Goal: Task Accomplishment & Management: Complete application form

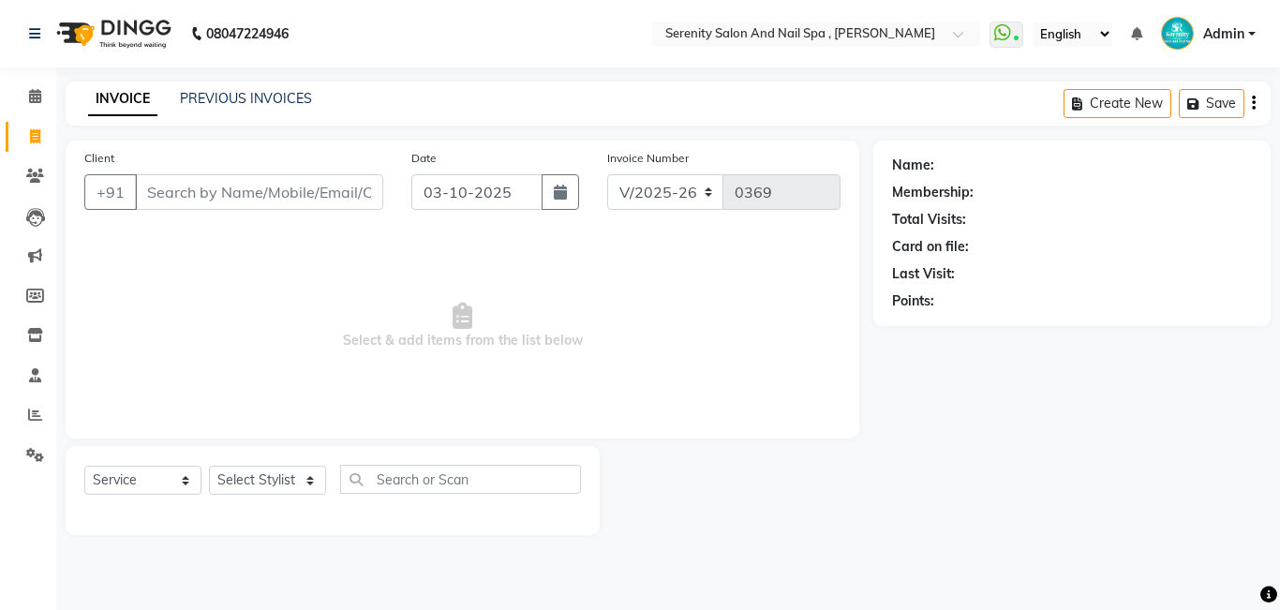
select select "433"
select select "service"
click at [219, 193] on input "Client" at bounding box center [259, 192] width 248 height 36
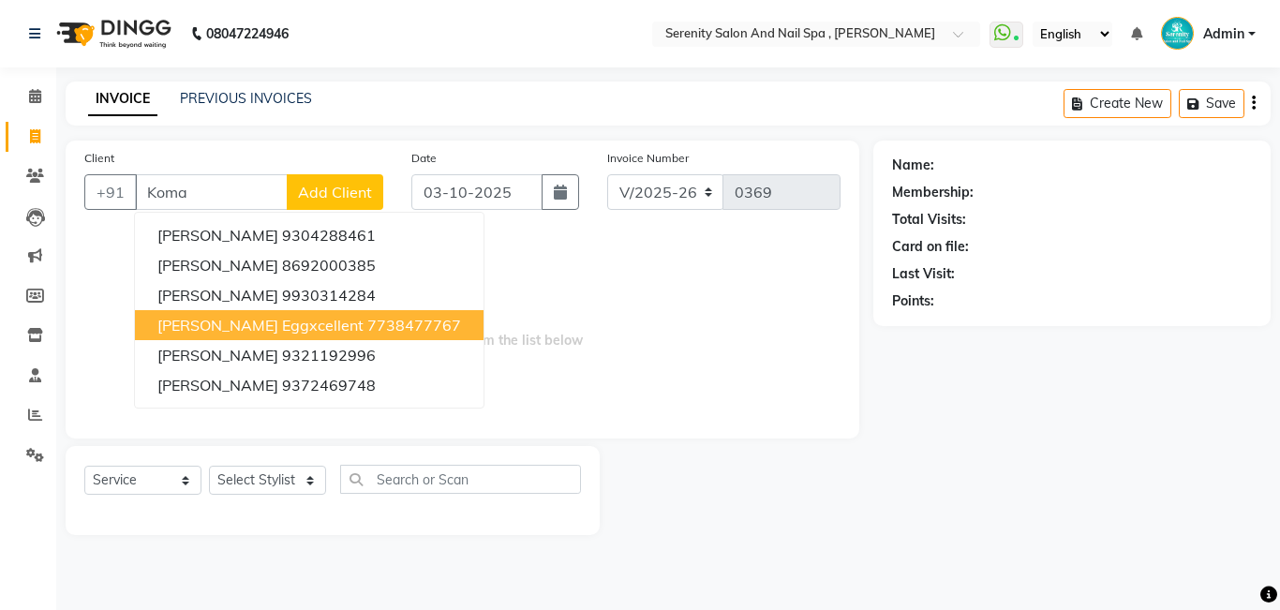
click at [243, 318] on span "[PERSON_NAME] eggxcellent" at bounding box center [260, 325] width 206 height 19
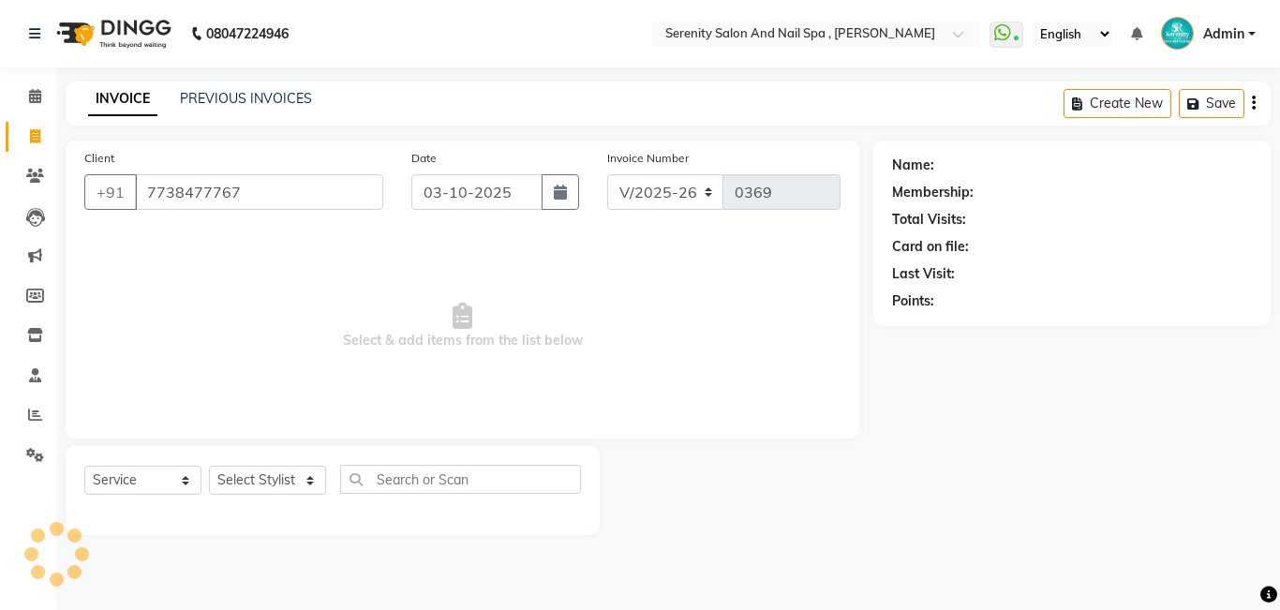
type input "7738477767"
select select "1: Object"
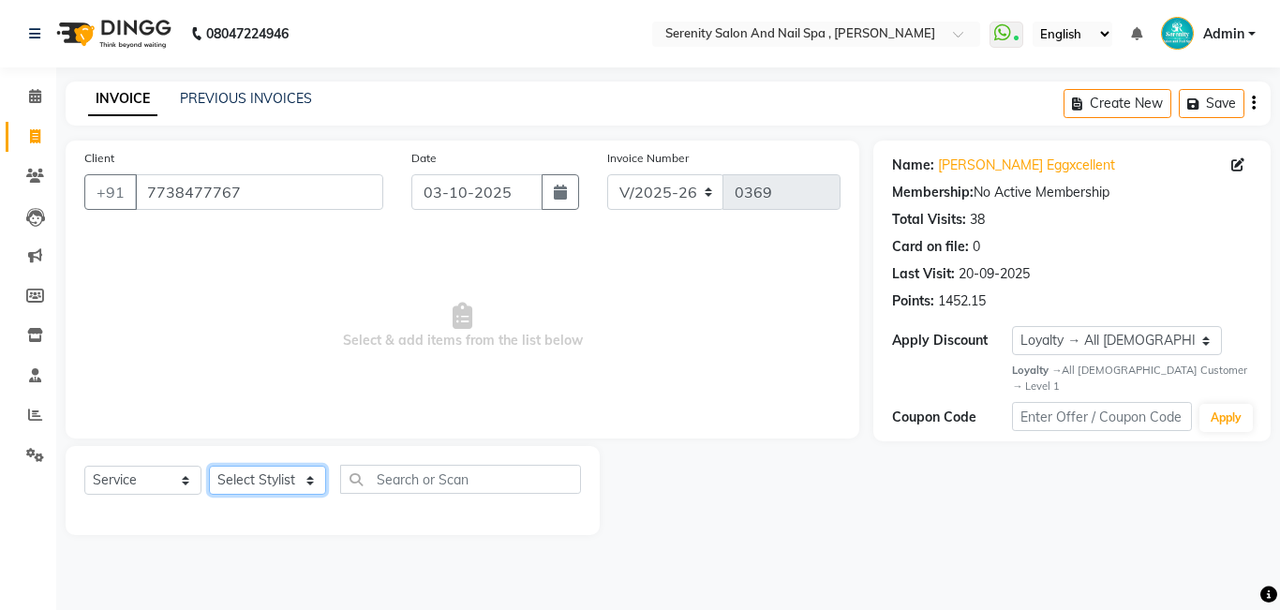
click at [307, 482] on select "Select Stylist Poonam [PERSON_NAME] Savita [PERSON_NAME] [PERSON_NAME] [PERSON_…" at bounding box center [267, 480] width 117 height 29
select select "69659"
click at [209, 466] on select "Select Stylist Poonam [PERSON_NAME] Savita [PERSON_NAME] [PERSON_NAME] [PERSON_…" at bounding box center [267, 480] width 117 height 29
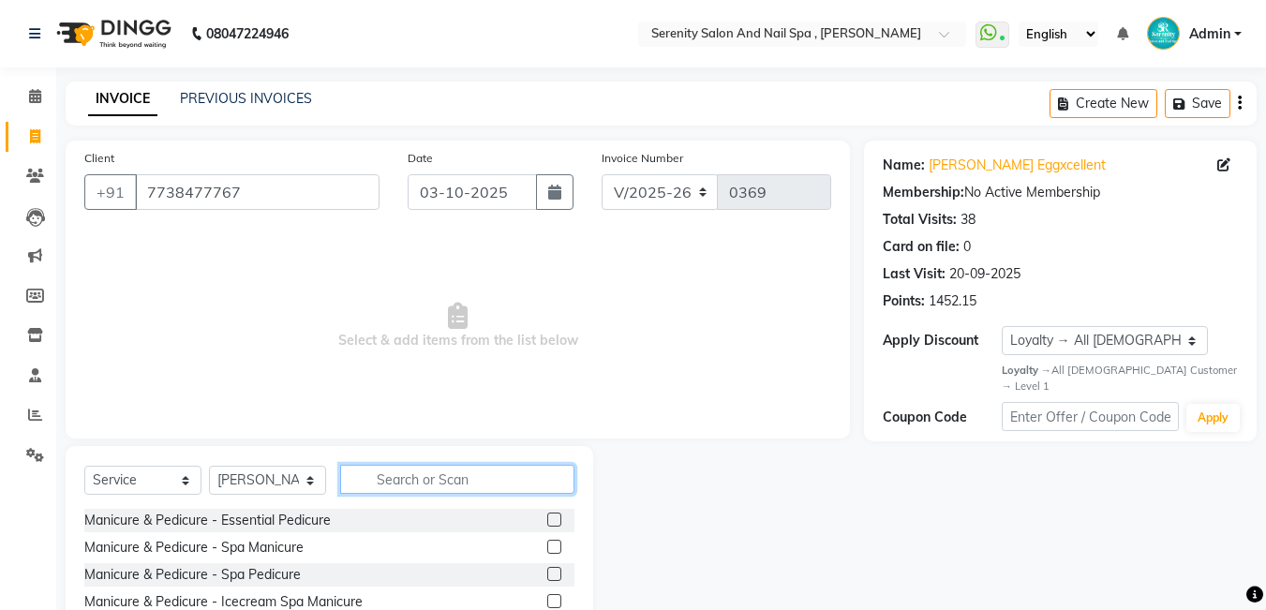
click at [521, 482] on input "text" at bounding box center [457, 479] width 234 height 29
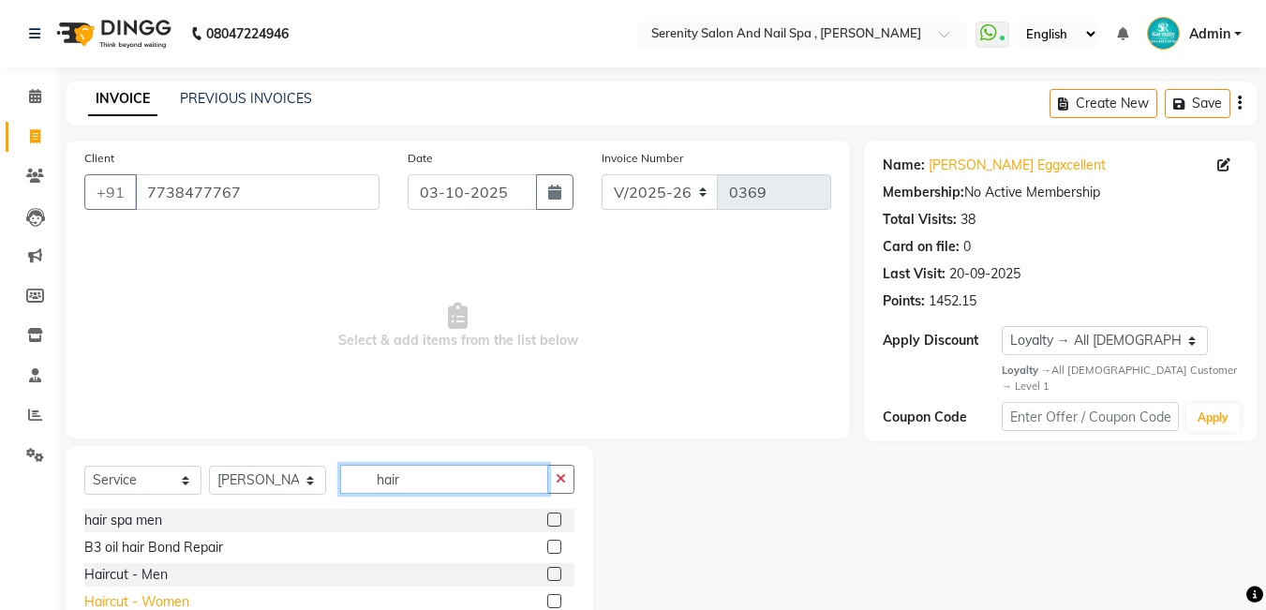
type input "hair"
click at [156, 601] on div "Haircut - Women" at bounding box center [136, 602] width 105 height 20
checkbox input "false"
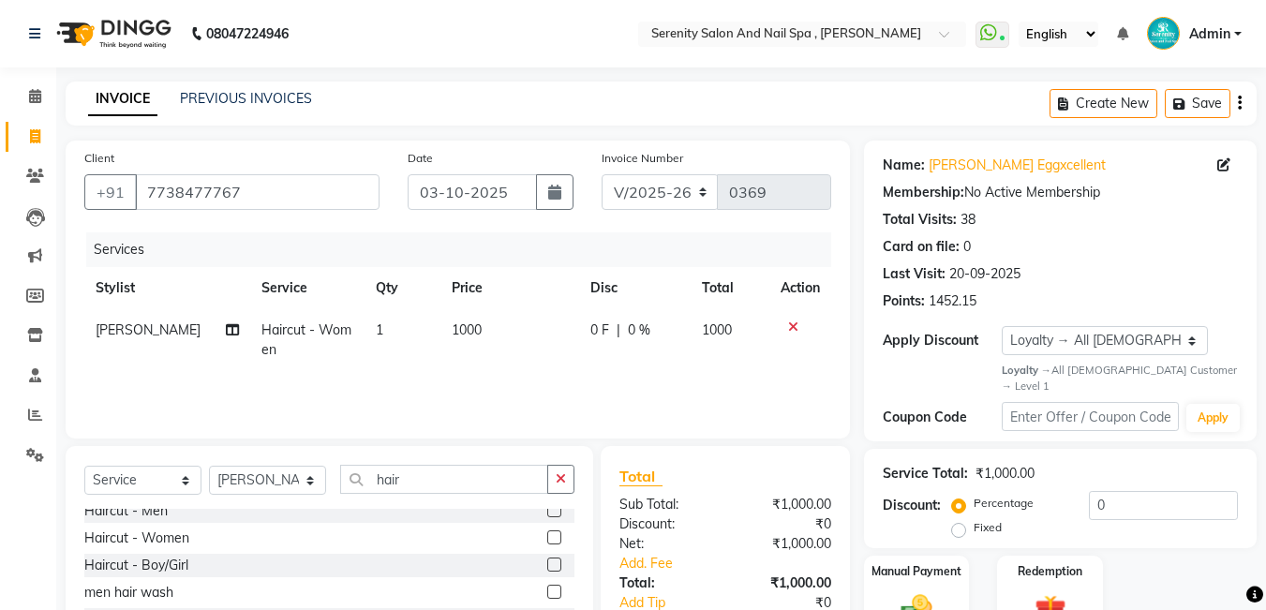
scroll to position [57, 0]
click at [146, 568] on div "Haircut - Boy/Girl" at bounding box center [136, 572] width 104 height 20
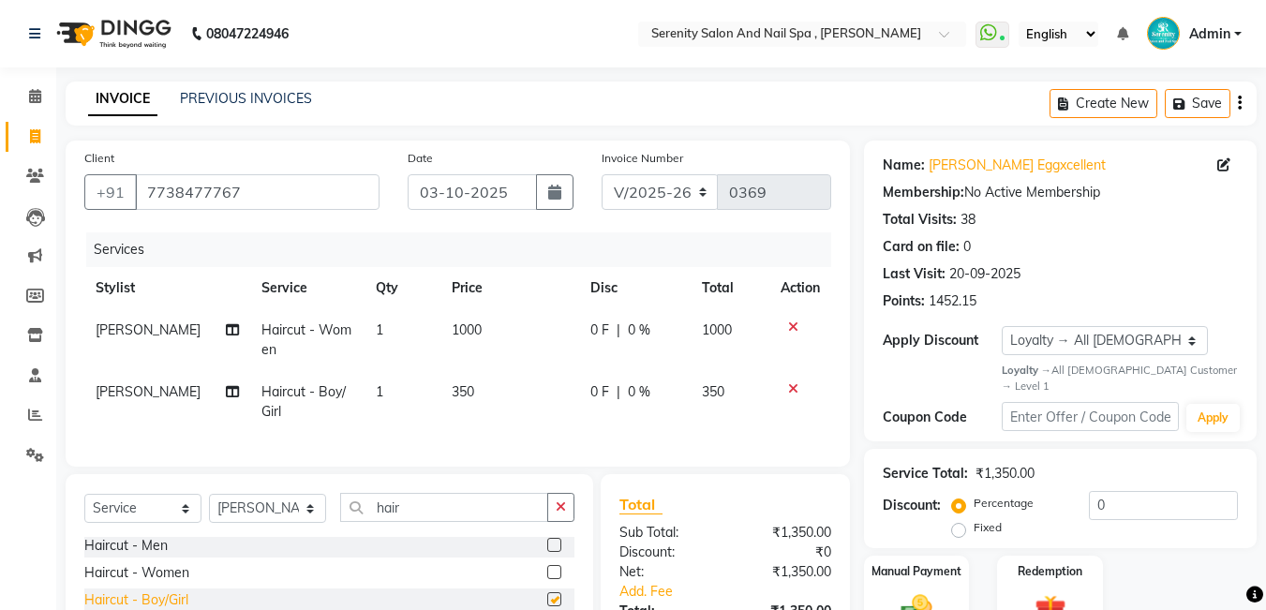
checkbox input "false"
click at [474, 333] on td "1000" at bounding box center [509, 340] width 139 height 62
select select "69659"
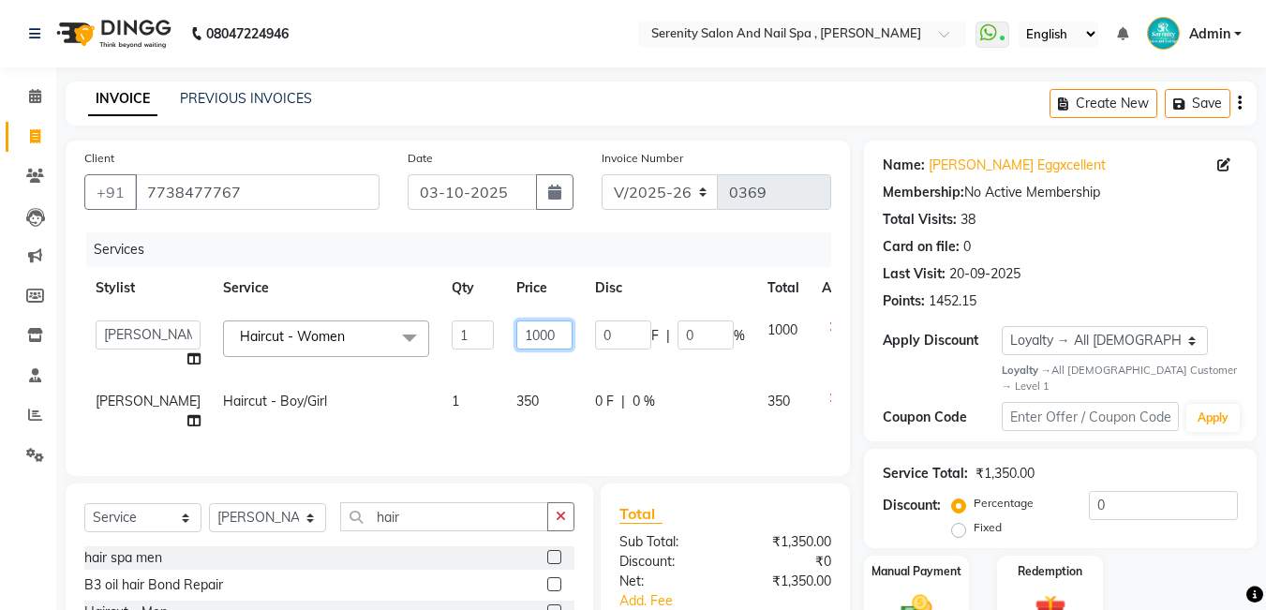
click at [516, 331] on input "1000" at bounding box center [544, 334] width 56 height 29
type input "1"
type input "500"
click at [810, 396] on td at bounding box center [841, 411] width 62 height 62
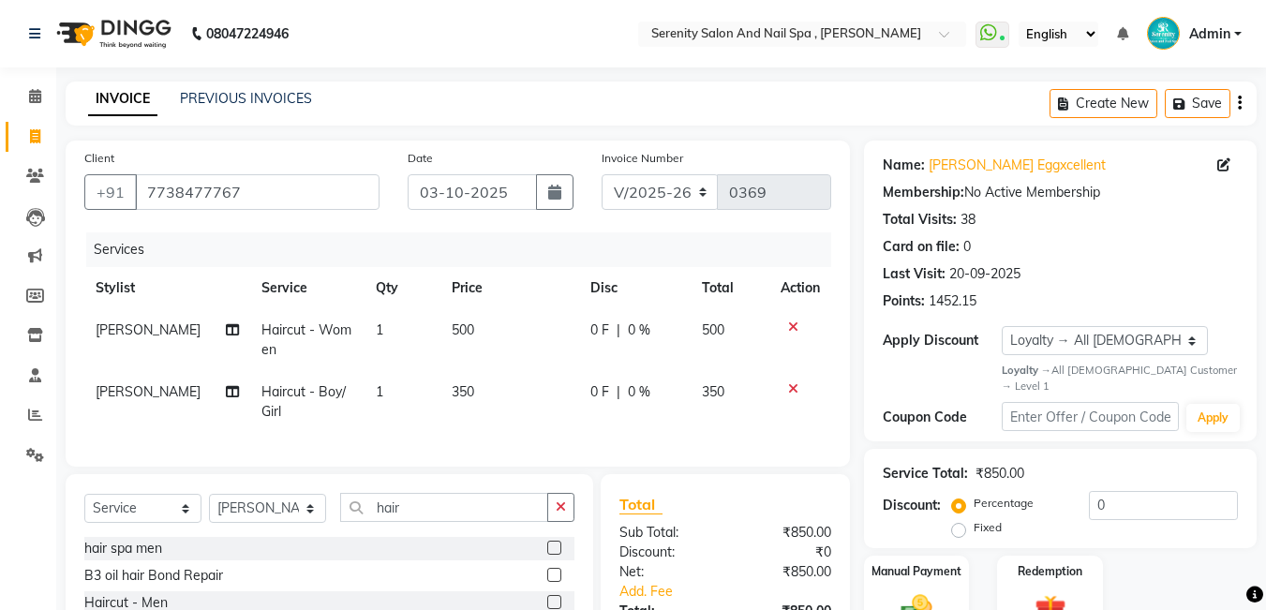
click at [790, 382] on icon at bounding box center [793, 388] width 10 height 13
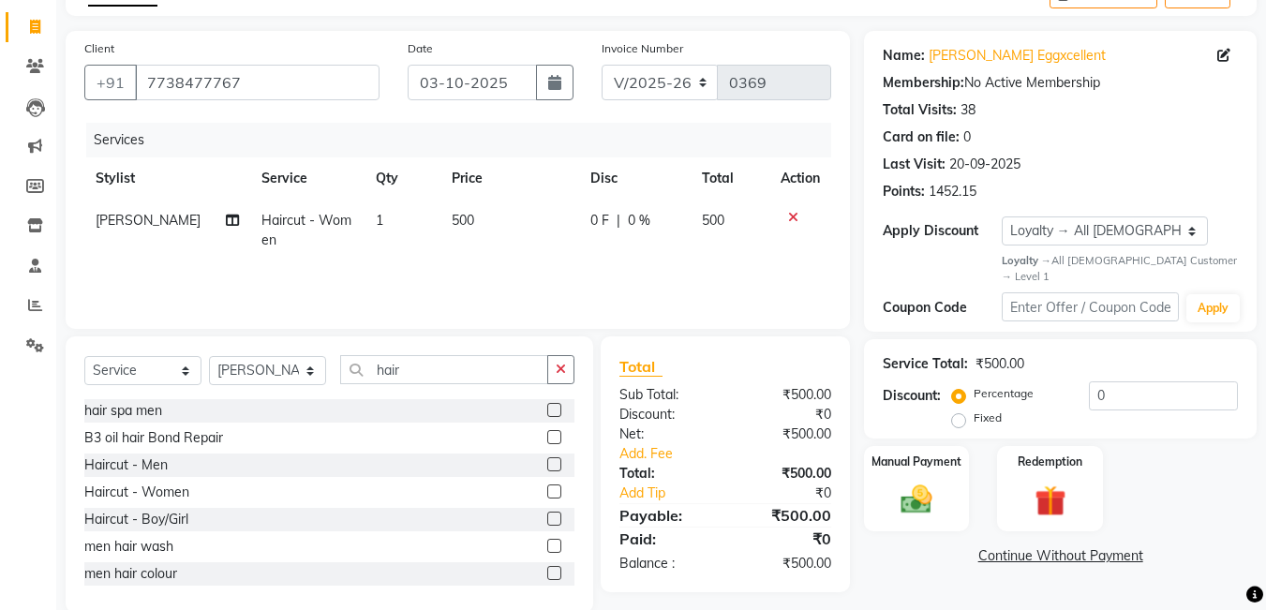
scroll to position [141, 0]
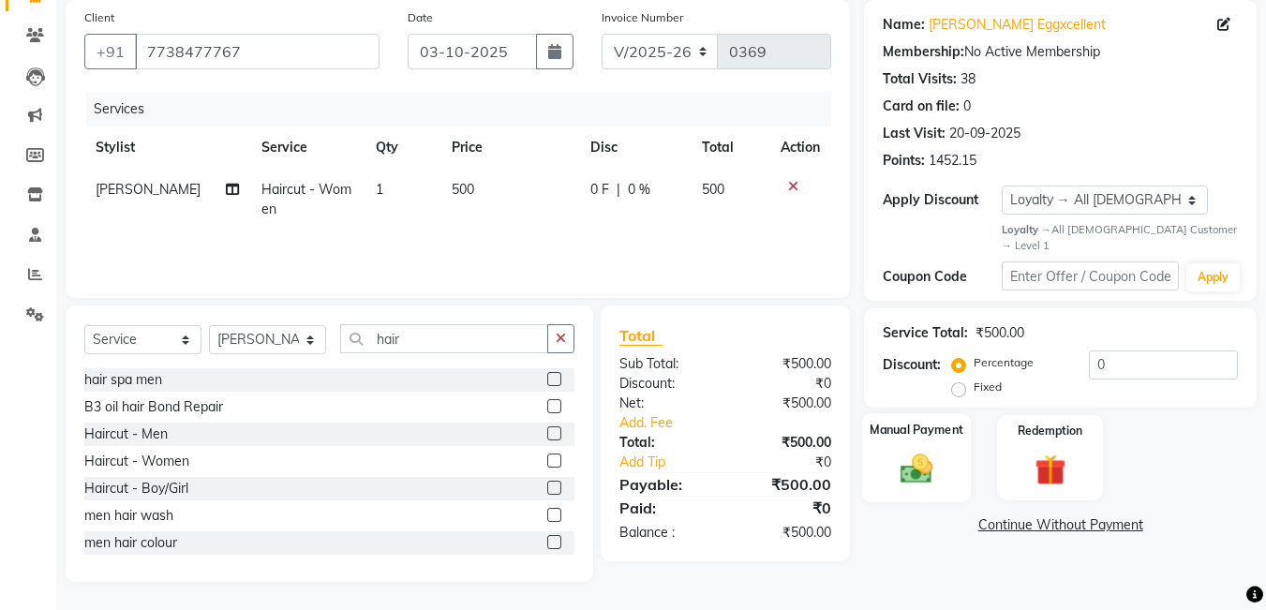
click at [898, 452] on img at bounding box center [916, 469] width 52 height 37
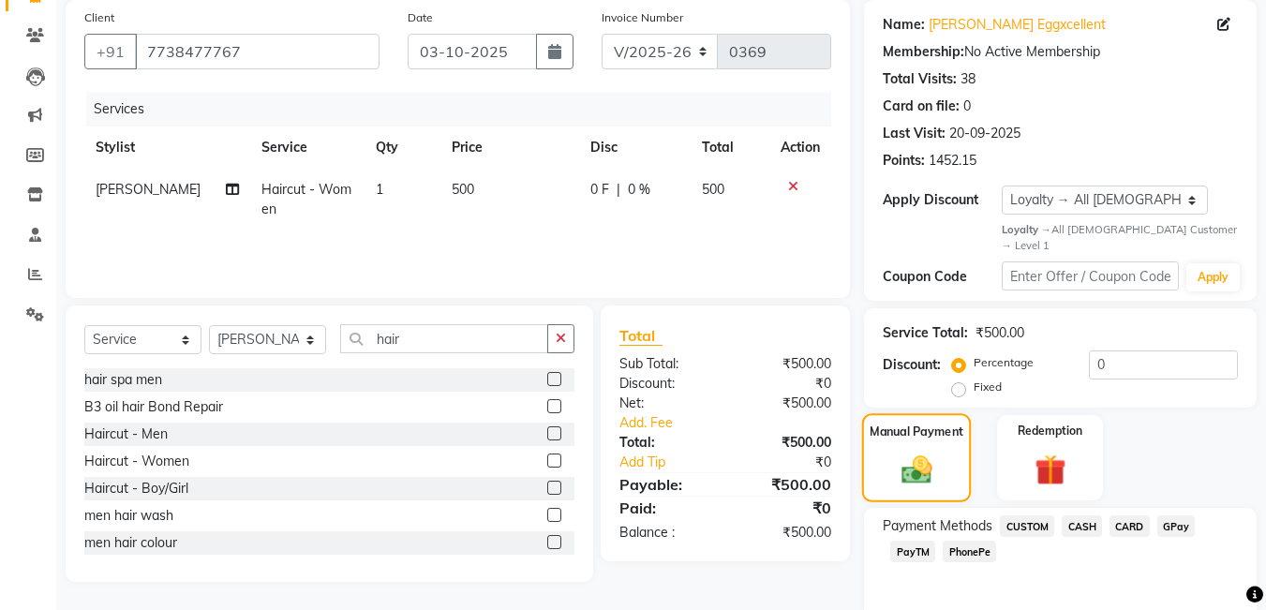
click at [898, 453] on img at bounding box center [917, 471] width 50 height 36
click at [1165, 515] on span "GPay" at bounding box center [1176, 526] width 38 height 22
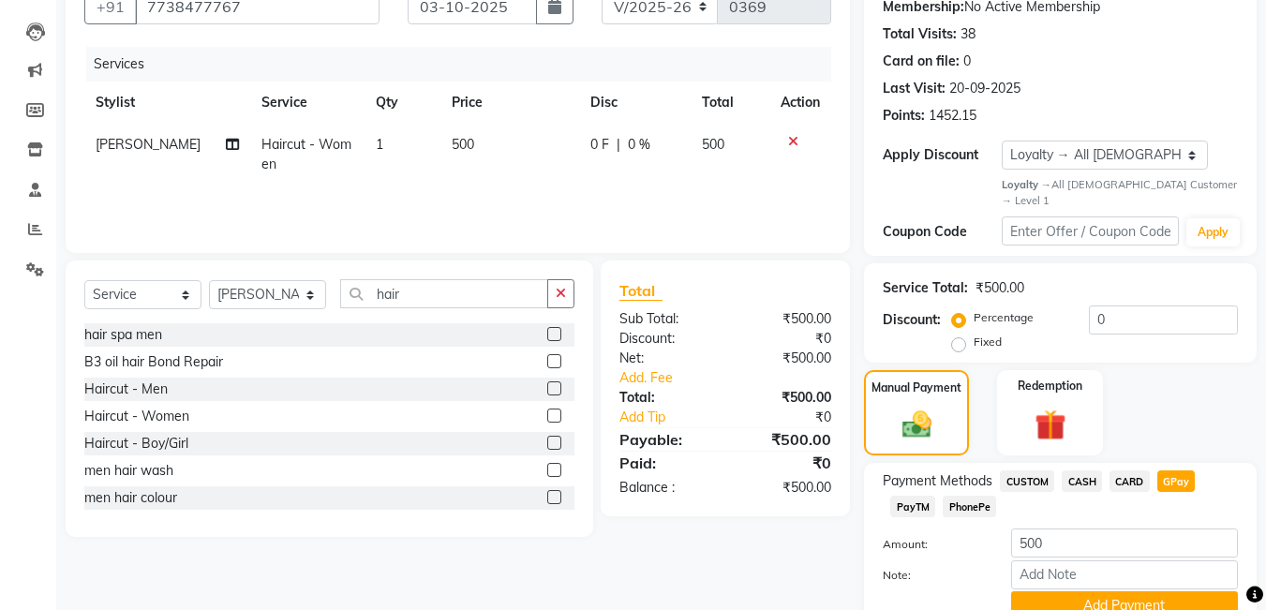
scroll to position [213, 0]
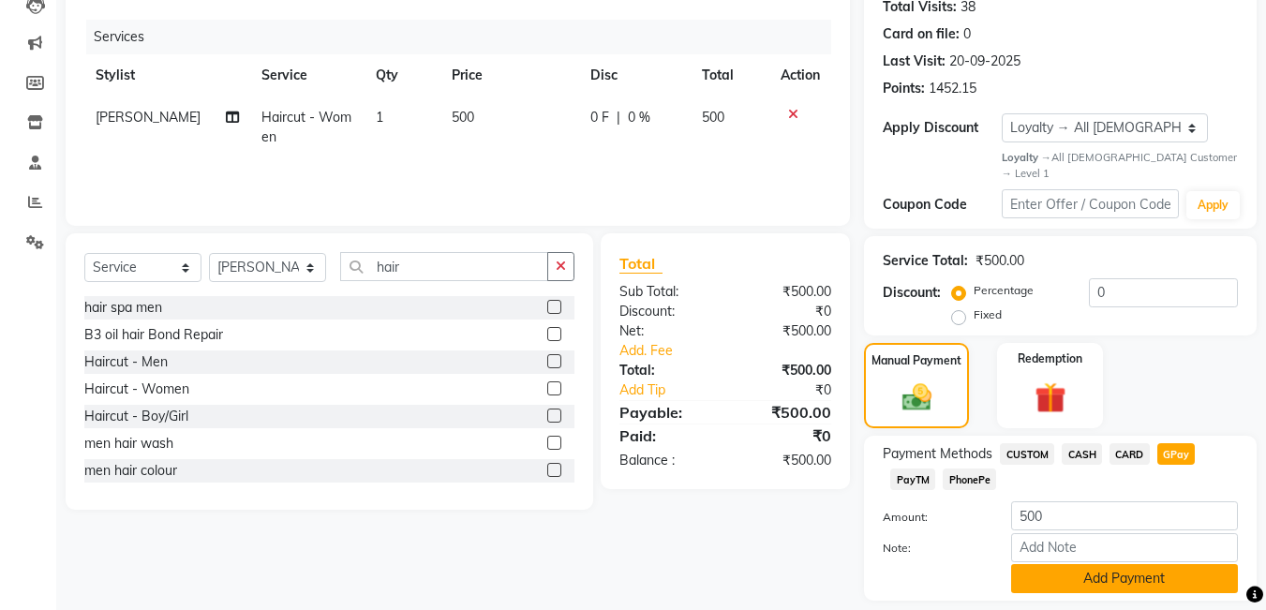
click at [1121, 569] on button "Add Payment" at bounding box center [1124, 578] width 227 height 29
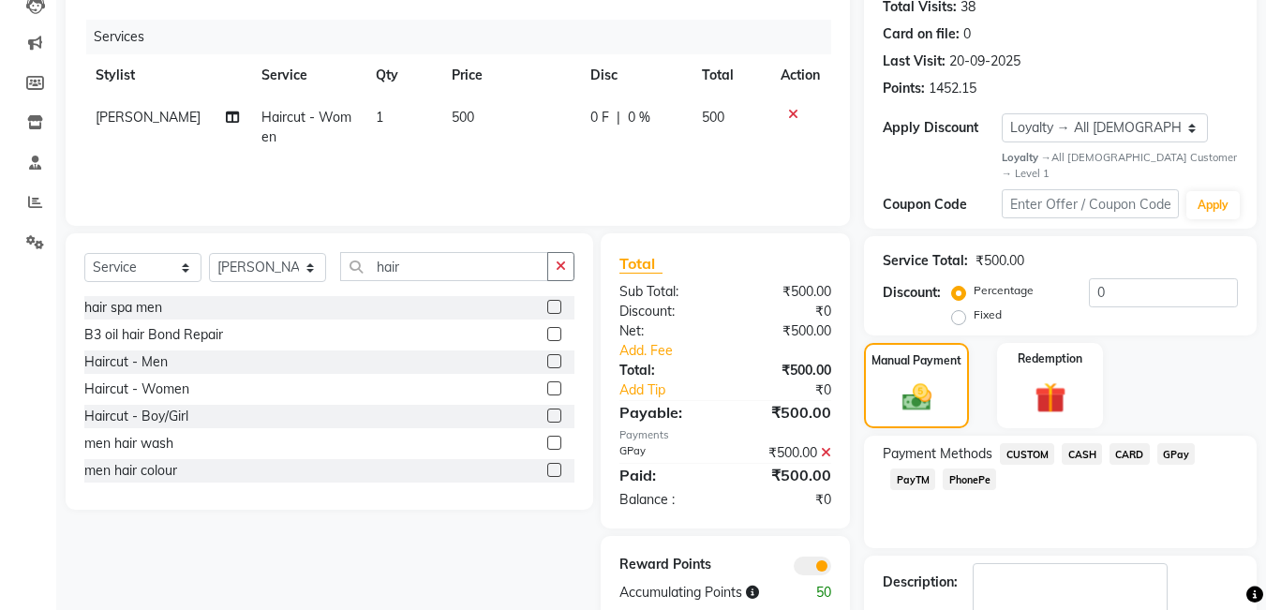
scroll to position [308, 0]
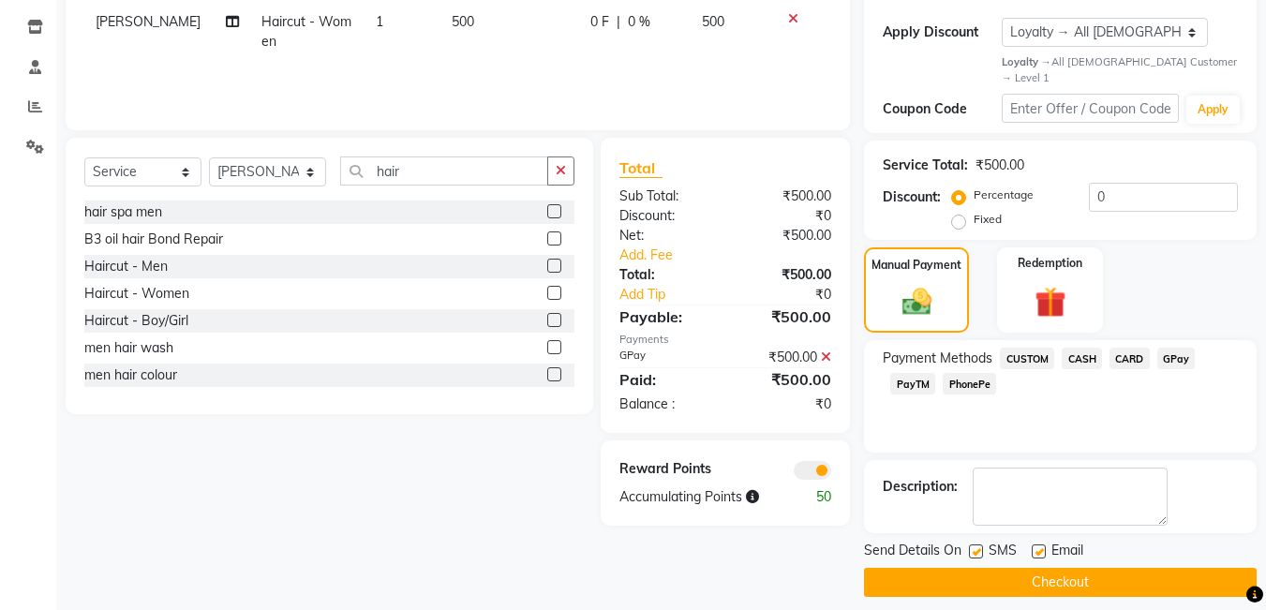
click at [1140, 568] on button "Checkout" at bounding box center [1060, 582] width 393 height 29
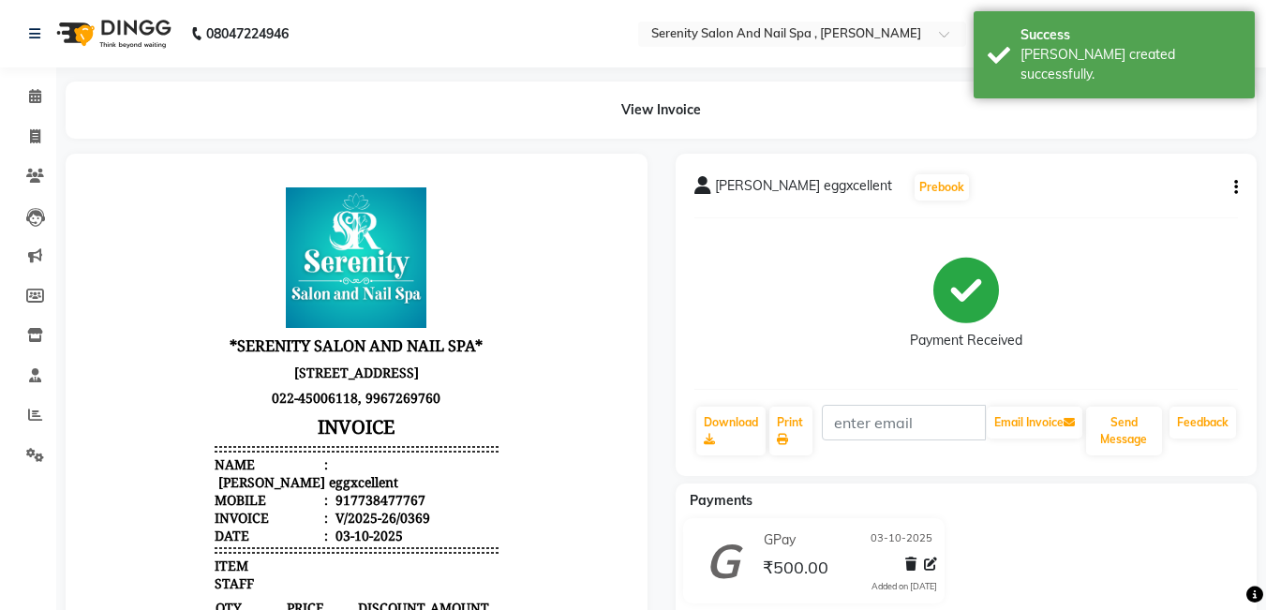
select select "433"
select select "service"
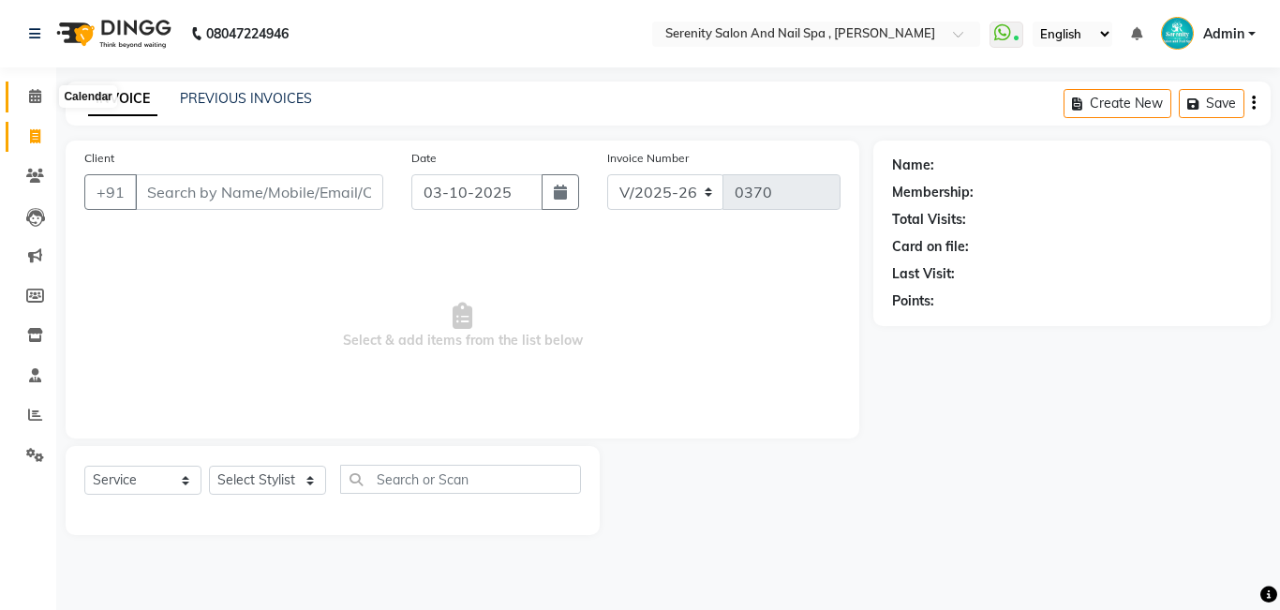
click at [35, 93] on icon at bounding box center [35, 96] width 12 height 14
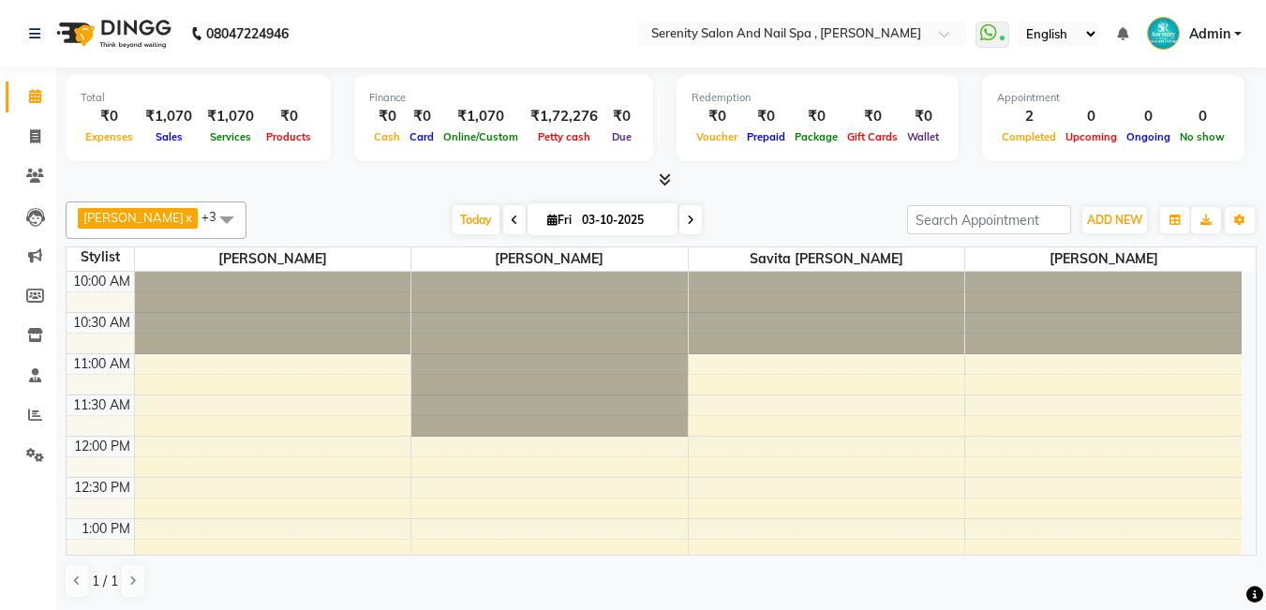
click at [511, 218] on icon at bounding box center [514, 220] width 7 height 11
type input "02-10-2025"
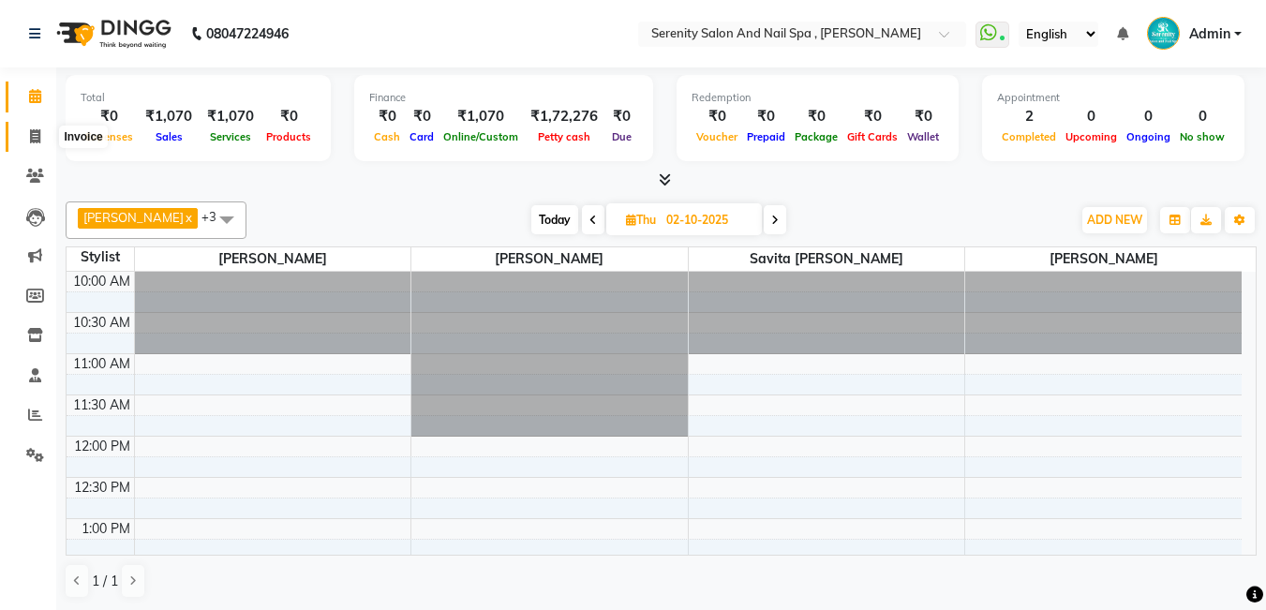
click at [35, 134] on icon at bounding box center [35, 136] width 10 height 14
select select "service"
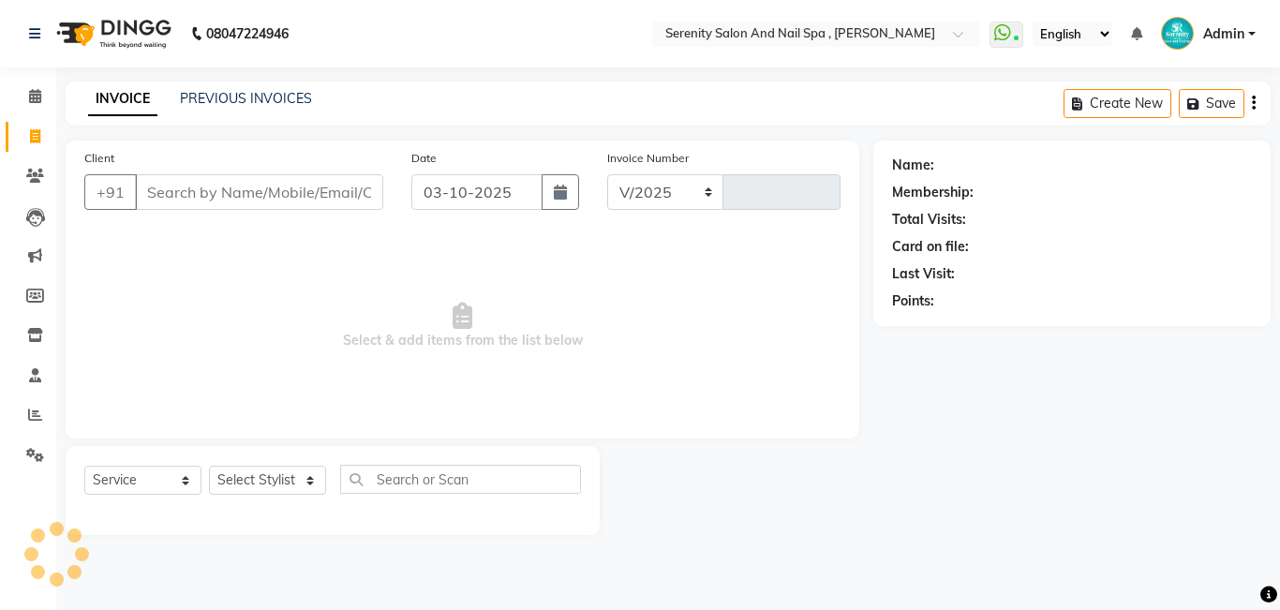
select select "433"
type input "0370"
click at [443, 195] on input "03-10-2025" at bounding box center [476, 192] width 131 height 36
select select "10"
select select "2025"
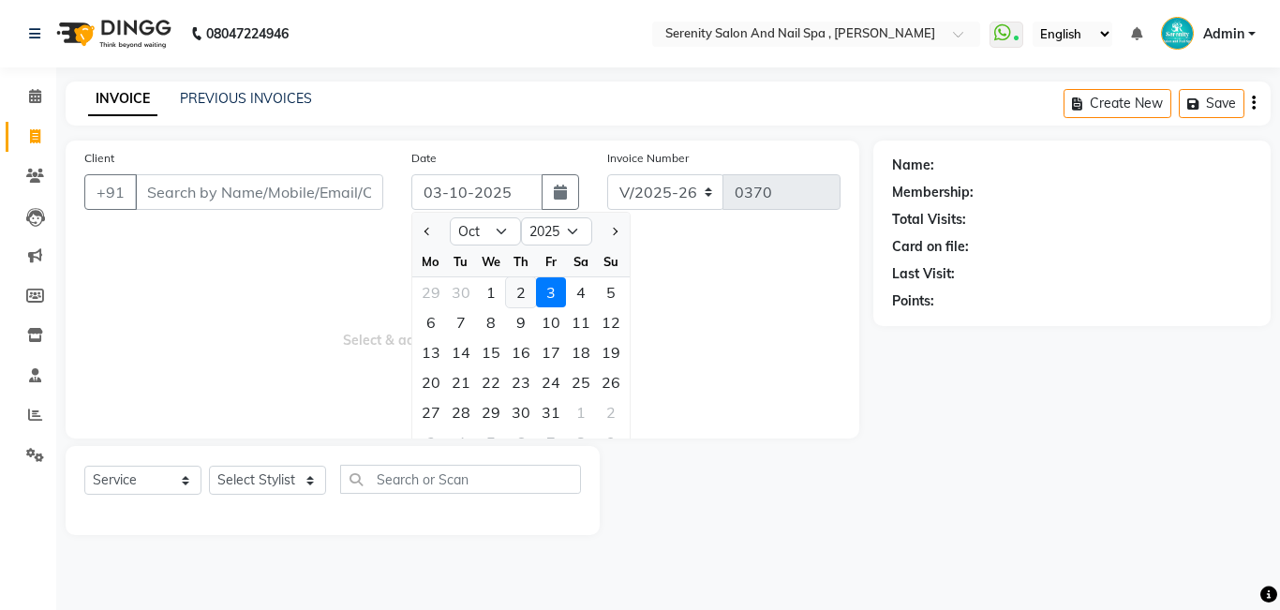
click at [520, 293] on div "2" at bounding box center [521, 292] width 30 height 30
type input "02-10-2025"
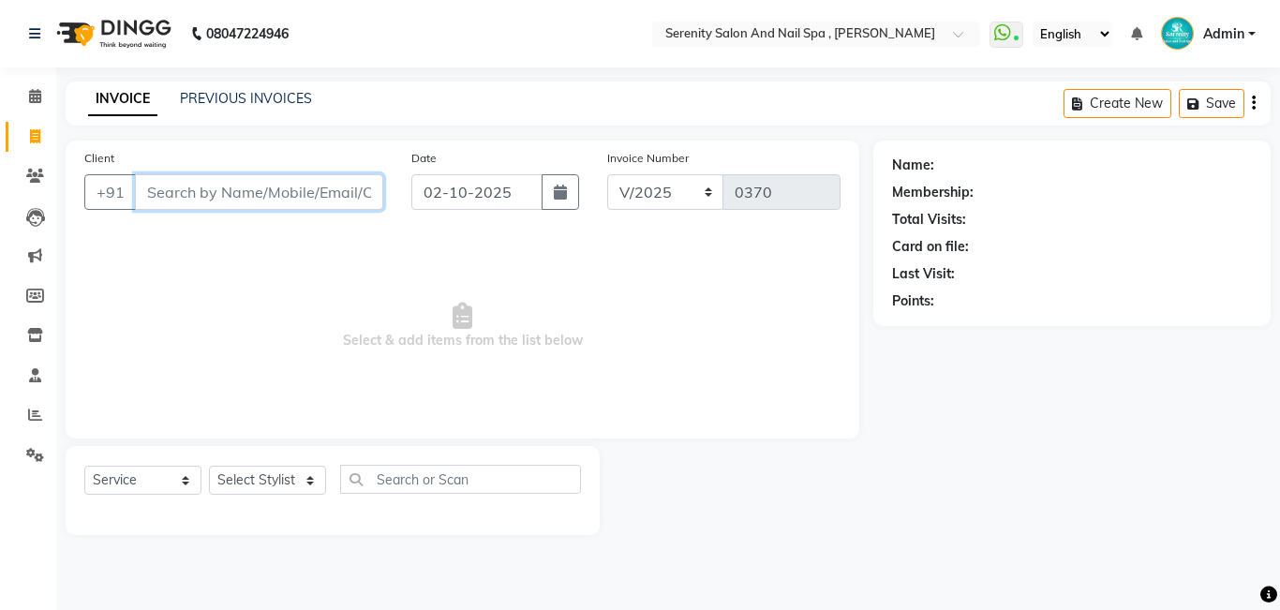
drag, startPoint x: 323, startPoint y: 179, endPoint x: 334, endPoint y: 201, distance: 25.1
click at [324, 179] on input "Client" at bounding box center [259, 192] width 248 height 36
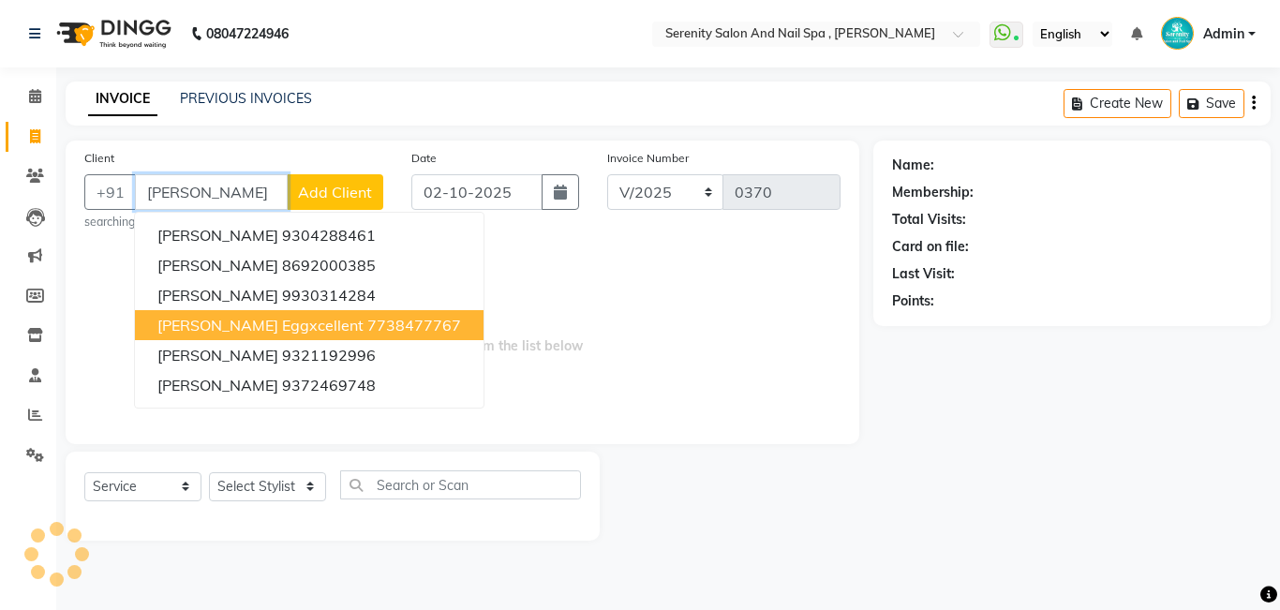
click at [250, 329] on span "[PERSON_NAME] eggxcellent" at bounding box center [260, 325] width 206 height 19
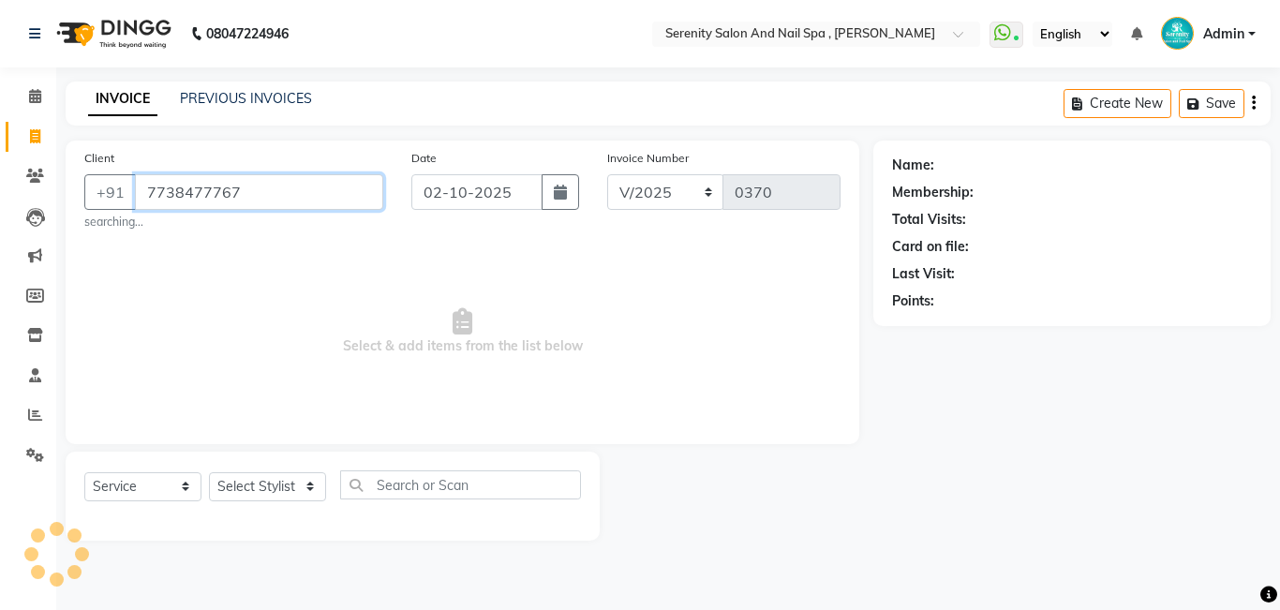
type input "7738477767"
click at [309, 488] on select "Select Stylist Poonam [PERSON_NAME] Savita [PERSON_NAME] [PERSON_NAME] [PERSON_…" at bounding box center [267, 486] width 117 height 29
select select "89716"
click at [209, 472] on select "Select Stylist Poonam [PERSON_NAME] Savita [PERSON_NAME] [PERSON_NAME] [PERSON_…" at bounding box center [267, 486] width 117 height 29
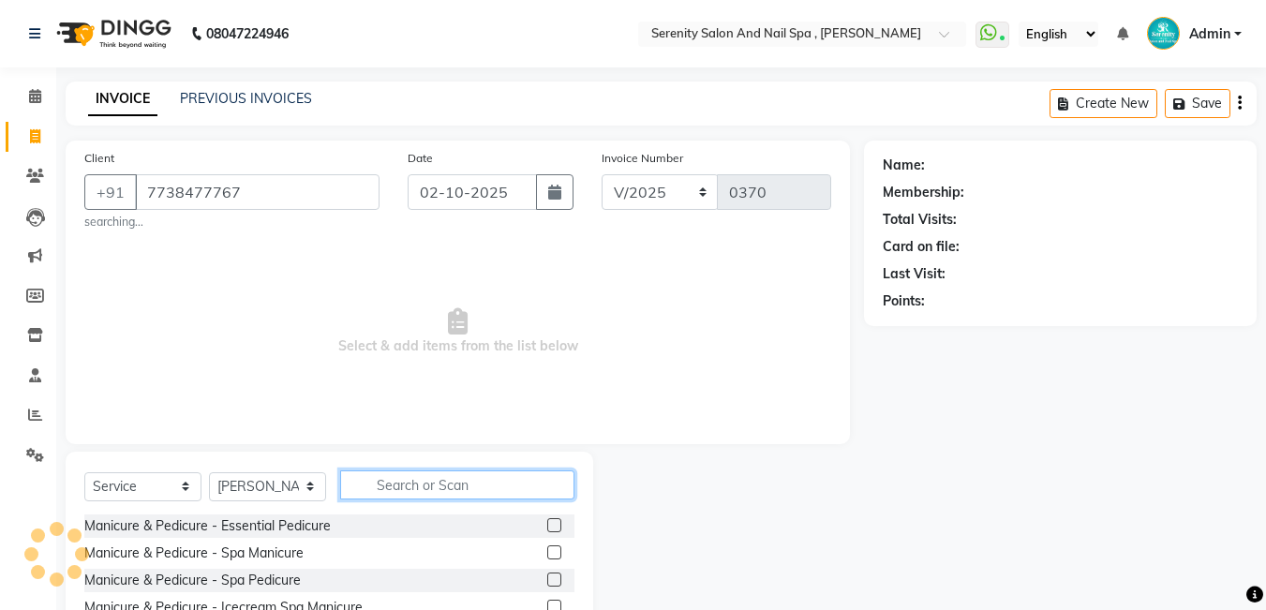
click at [478, 484] on input "text" at bounding box center [457, 484] width 234 height 29
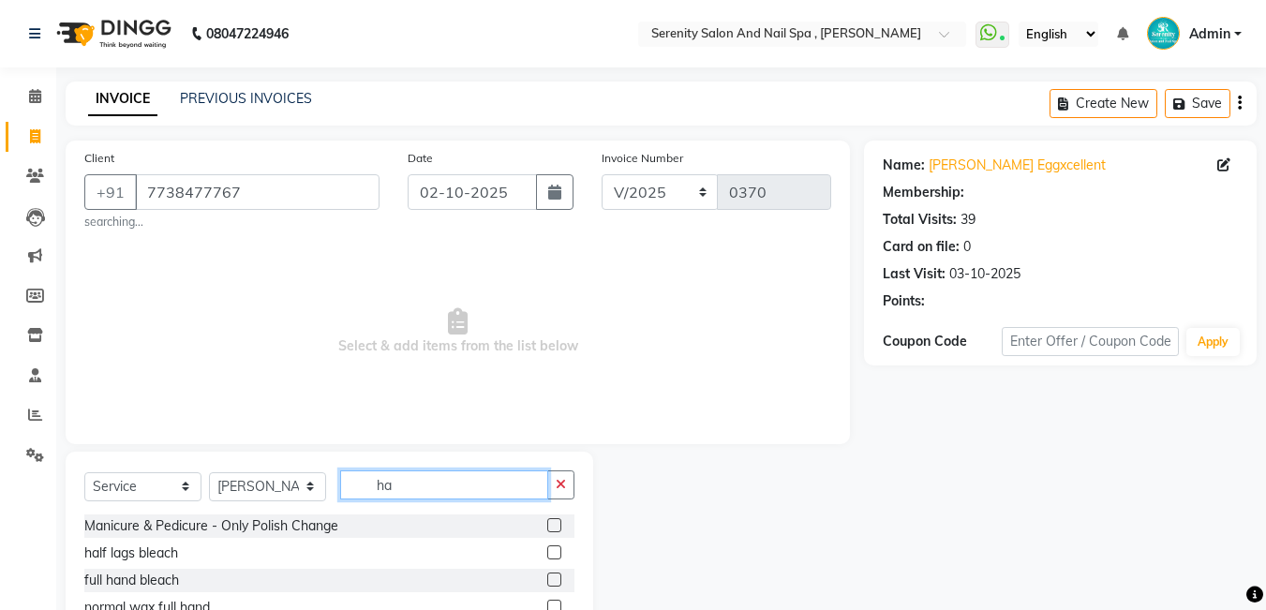
type input "hai"
select select "1: Object"
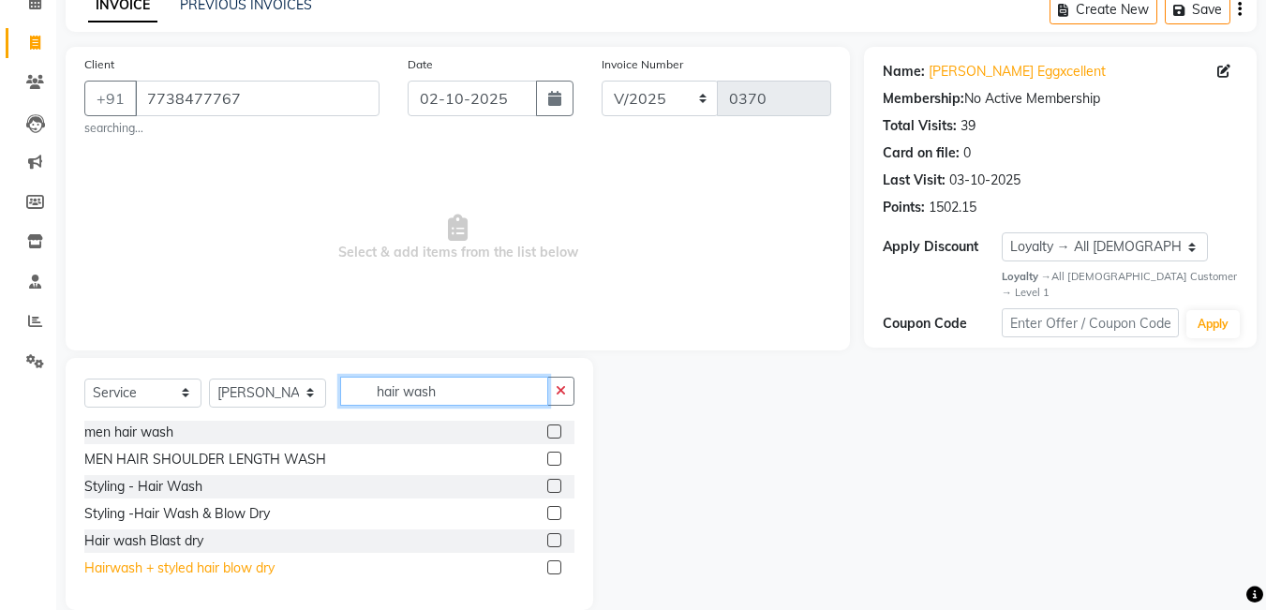
scroll to position [122, 0]
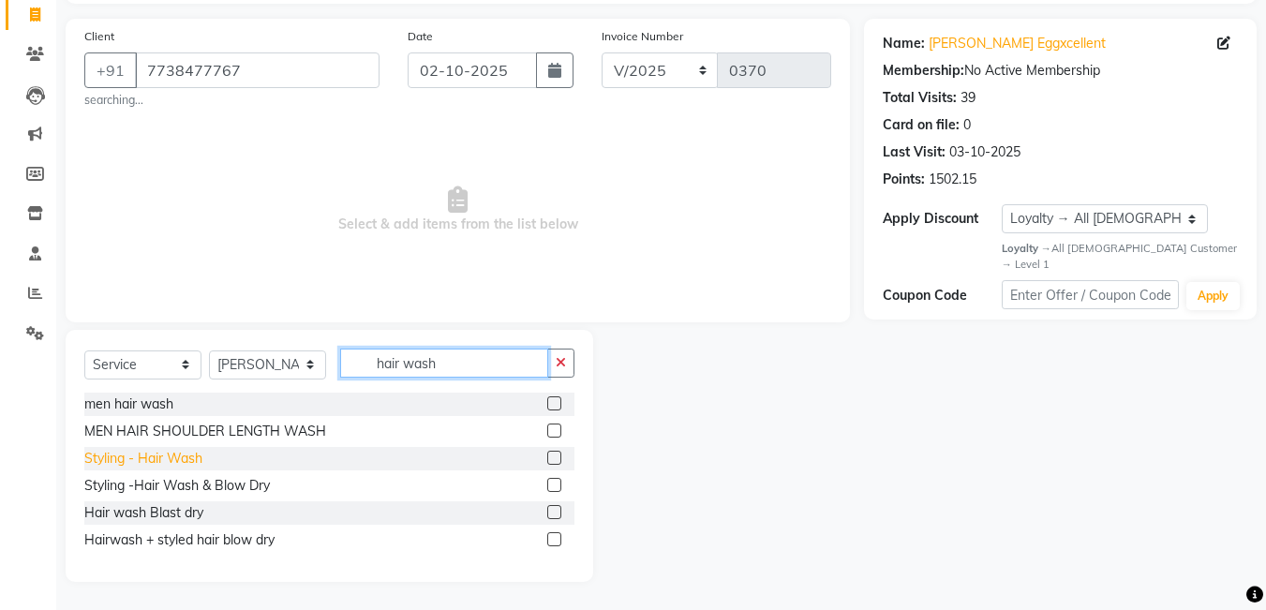
type input "hair wash"
click at [202, 453] on div "Styling - Hair Wash" at bounding box center [143, 459] width 118 height 20
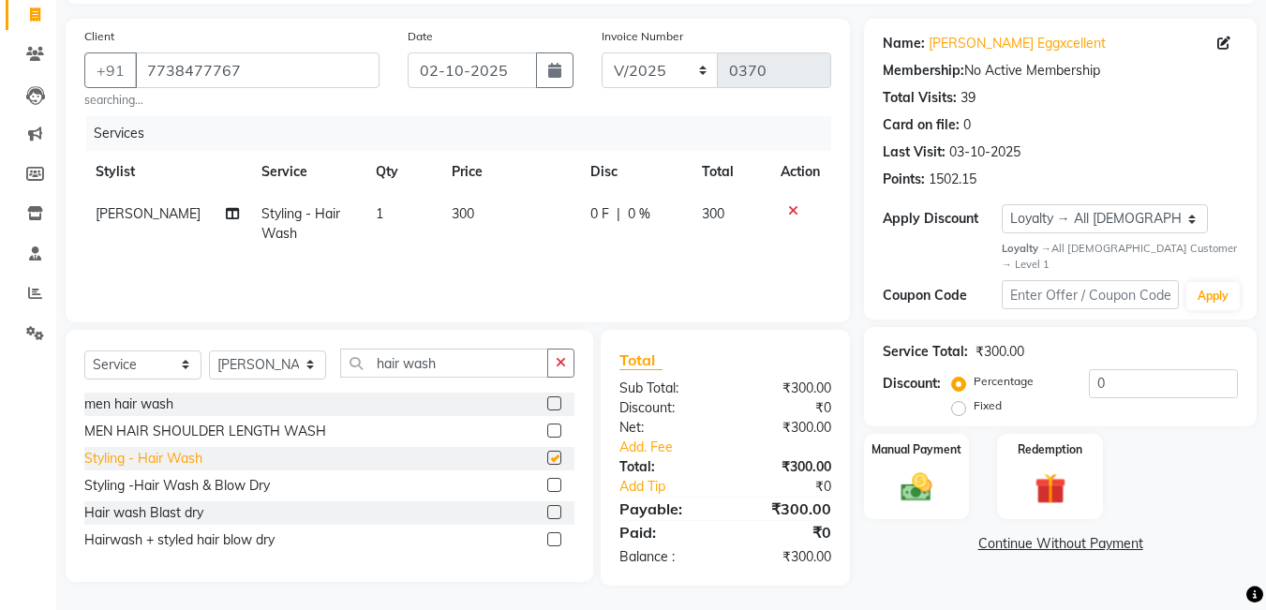
checkbox input "false"
click at [478, 212] on td "300" at bounding box center [509, 224] width 139 height 62
select select "89716"
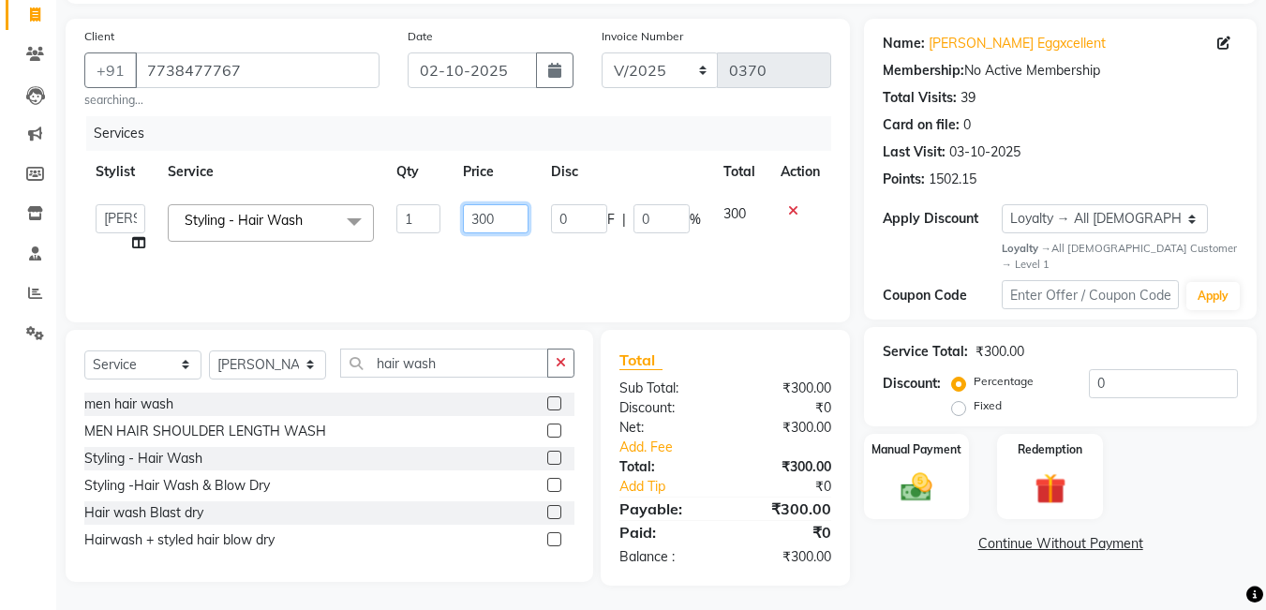
click at [507, 220] on input "300" at bounding box center [495, 218] width 65 height 29
type input "3"
type input "400"
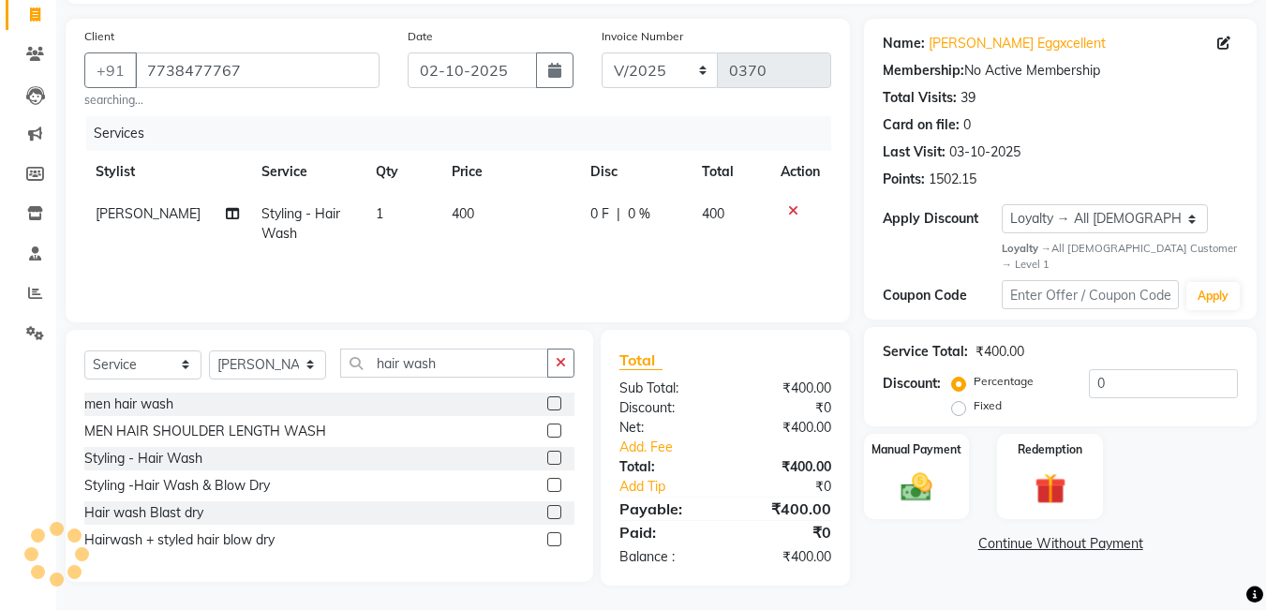
click at [806, 261] on div "Services Stylist Service Qty Price Disc Total Action [PERSON_NAME] Styling - Ha…" at bounding box center [457, 209] width 747 height 187
click at [895, 476] on img at bounding box center [916, 487] width 52 height 37
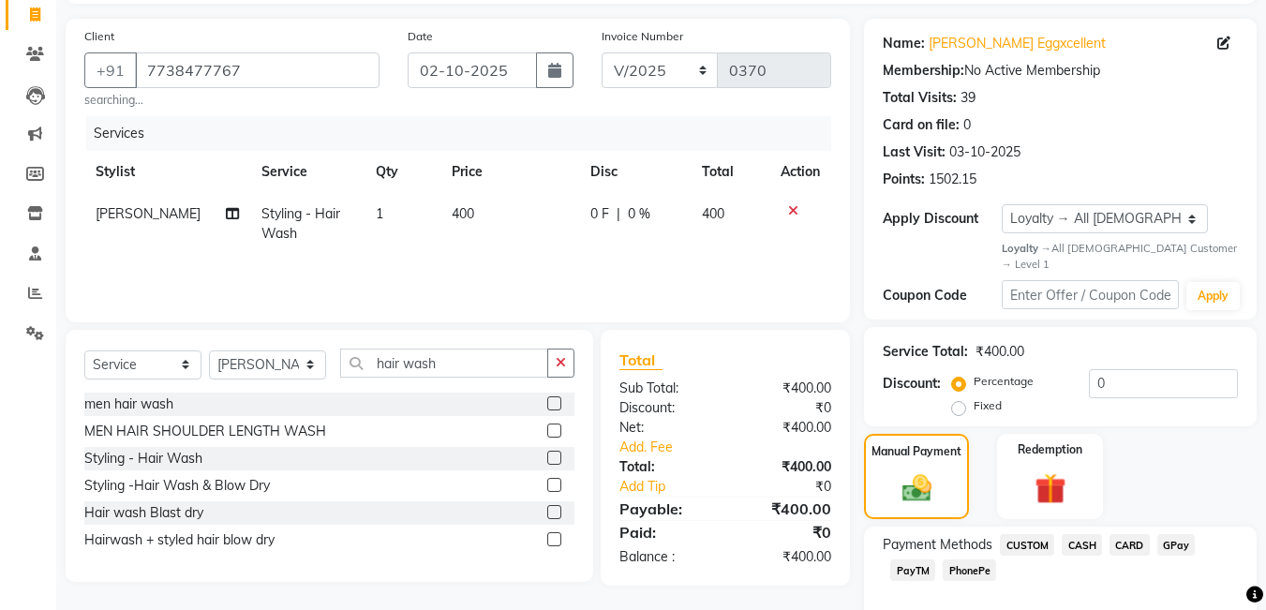
click at [485, 216] on td "400" at bounding box center [509, 224] width 139 height 62
select select "89716"
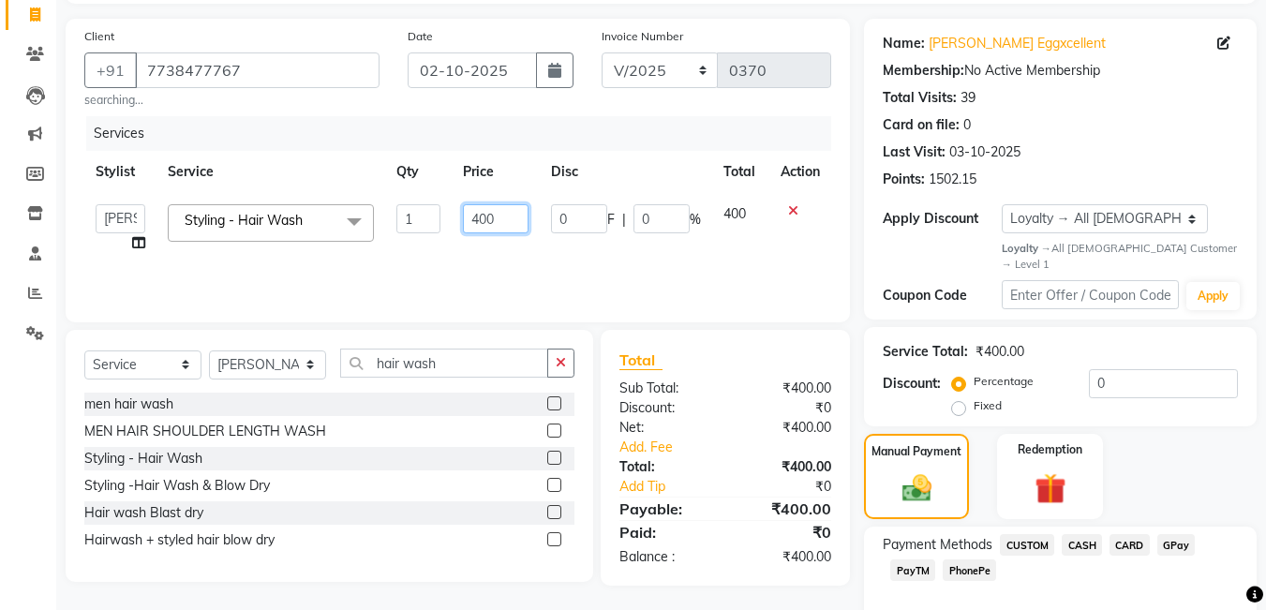
click at [512, 223] on input "400" at bounding box center [495, 218] width 65 height 29
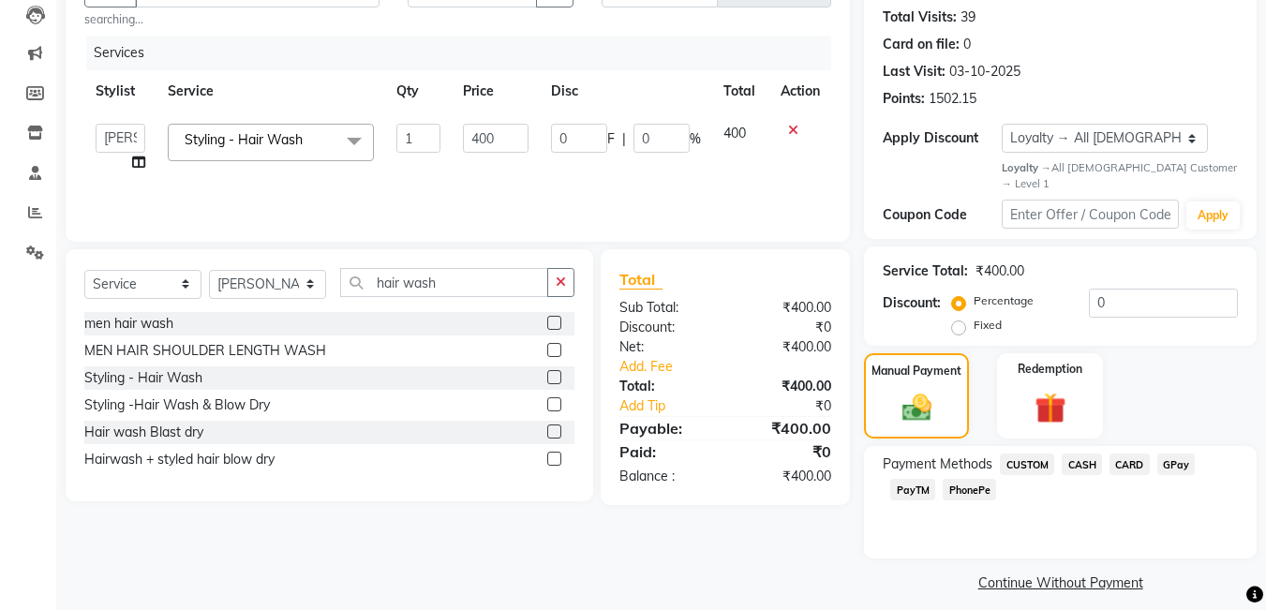
click at [1169, 453] on span "GPay" at bounding box center [1176, 464] width 38 height 22
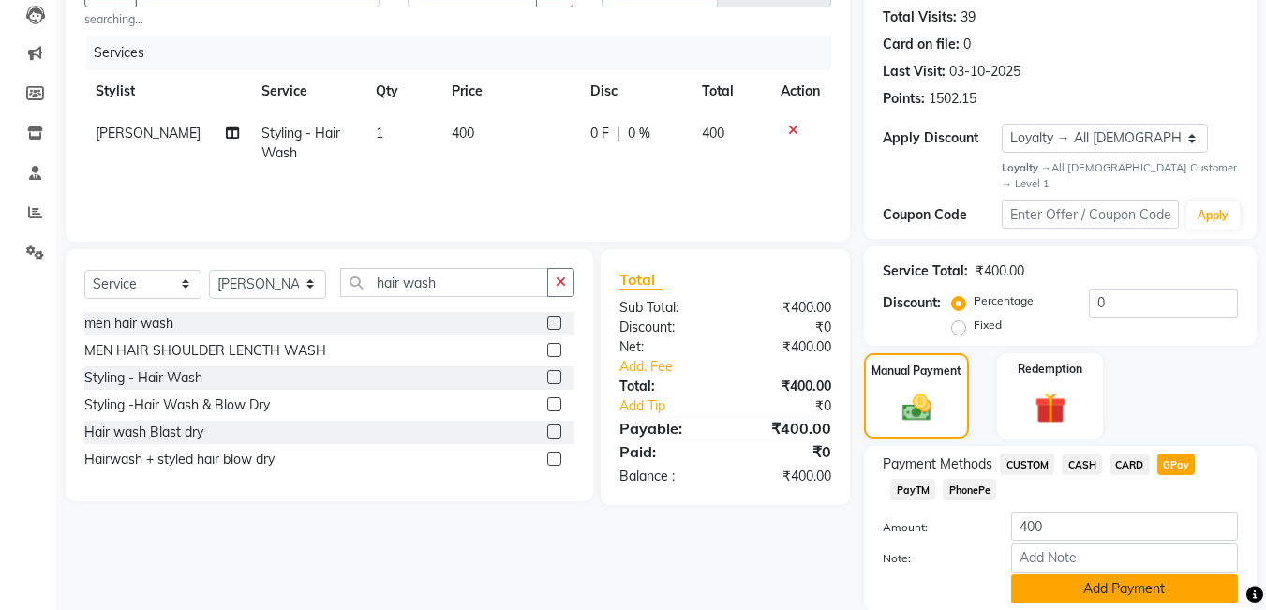
click at [1152, 574] on button "Add Payment" at bounding box center [1124, 588] width 227 height 29
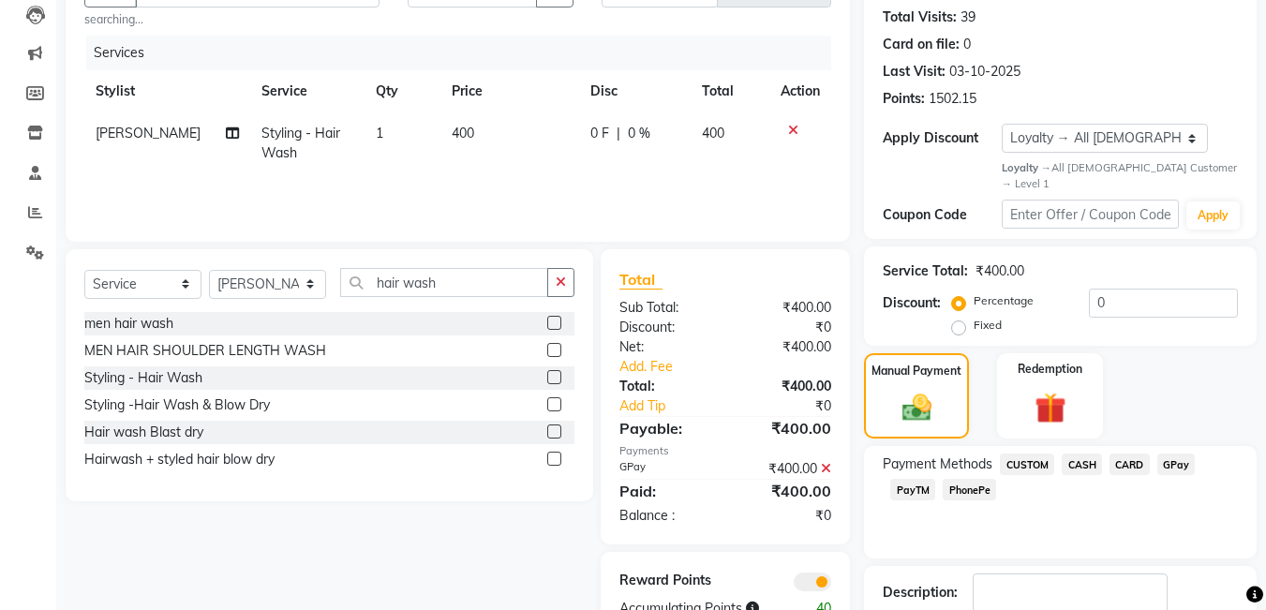
scroll to position [308, 0]
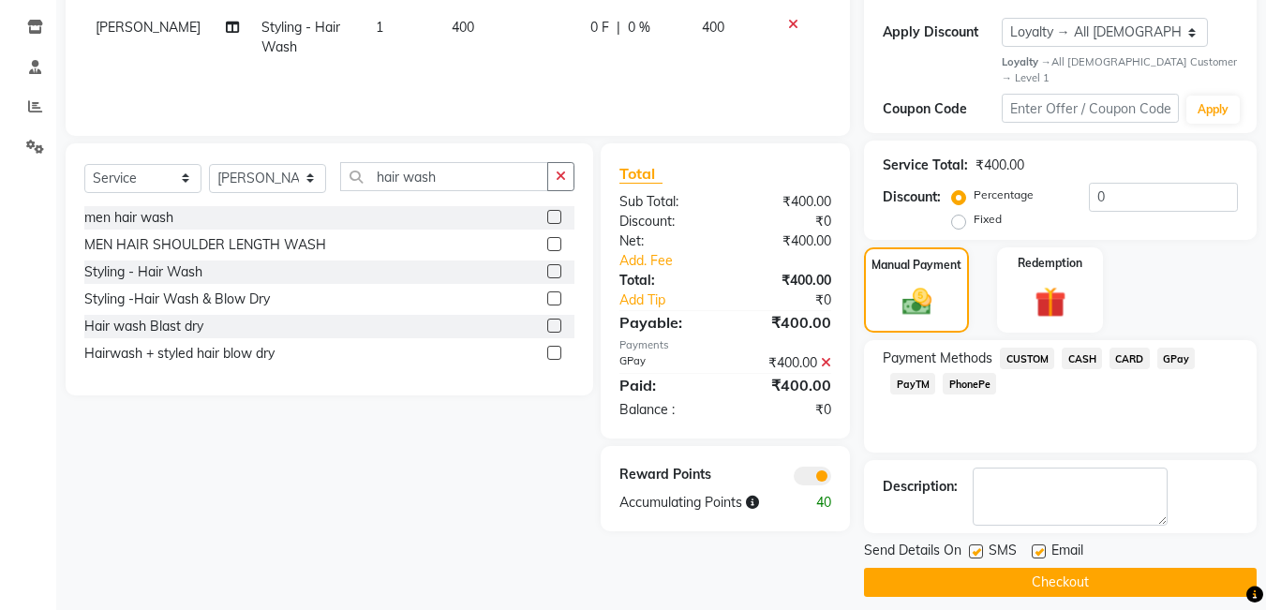
click at [1023, 571] on button "Checkout" at bounding box center [1060, 582] width 393 height 29
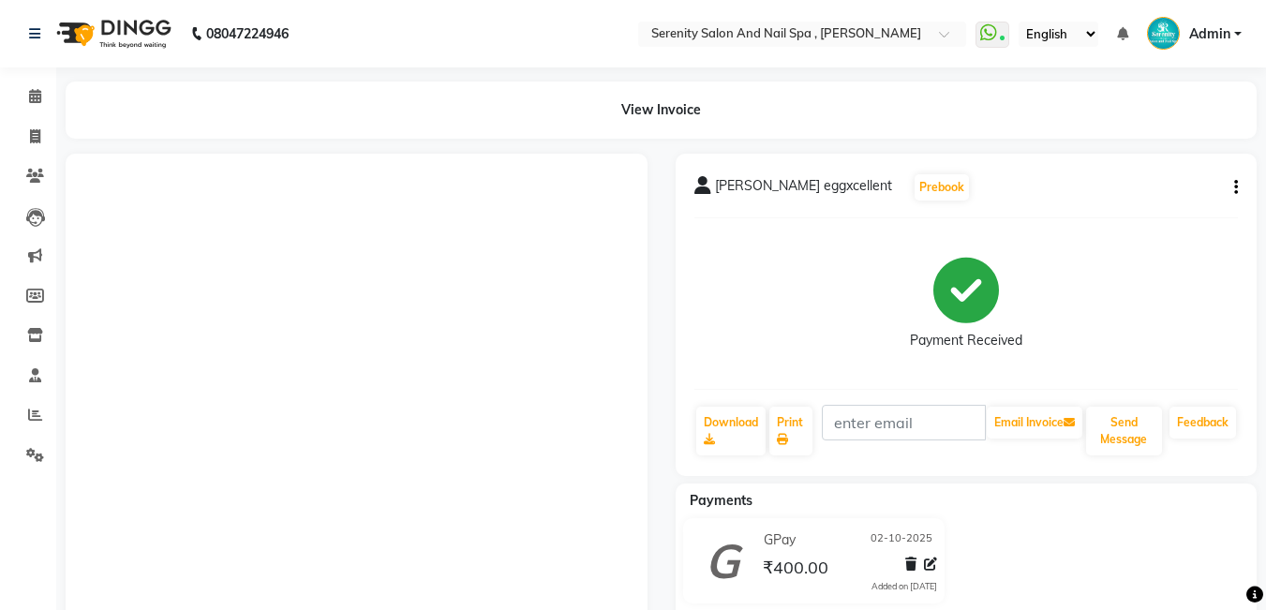
select select "service"
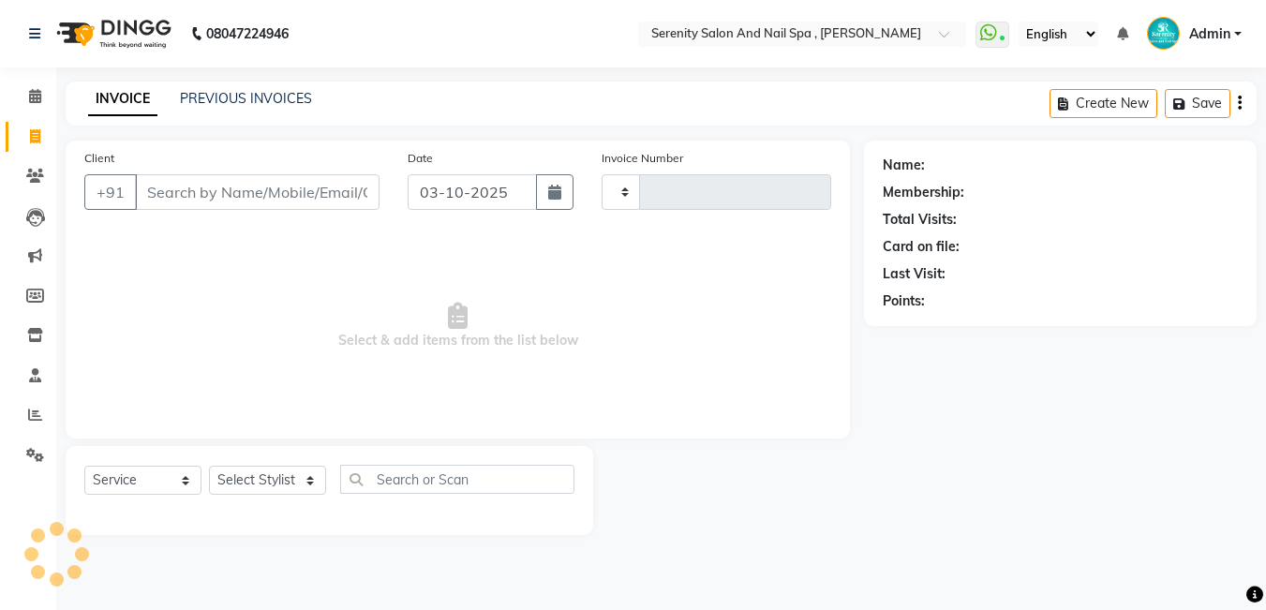
type input "0371"
select select "433"
